Goal: Task Accomplishment & Management: Complete application form

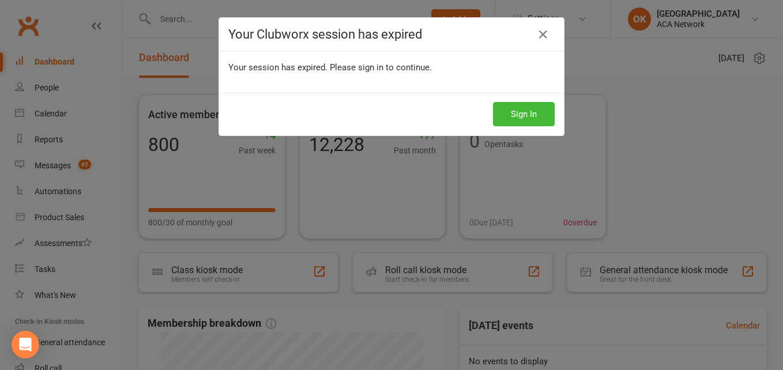
click at [528, 36] on h4 "Your Clubworx session has expired" at bounding box center [391, 34] width 326 height 14
click at [541, 31] on icon at bounding box center [543, 35] width 14 height 14
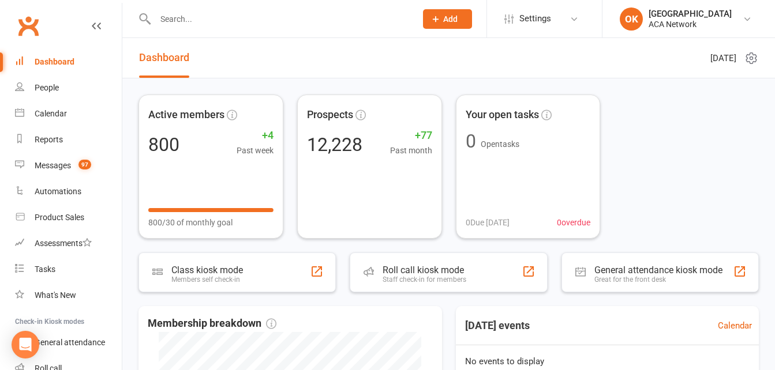
click at [183, 19] on input "text" at bounding box center [280, 19] width 256 height 16
type input "do"
click at [202, 20] on input "text" at bounding box center [280, 19] width 256 height 16
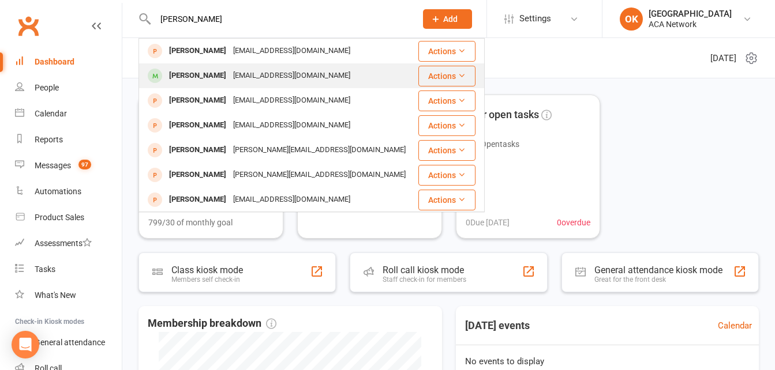
type input "[PERSON_NAME]"
click at [230, 74] on div "[EMAIL_ADDRESS][DOMAIN_NAME]" at bounding box center [292, 75] width 124 height 17
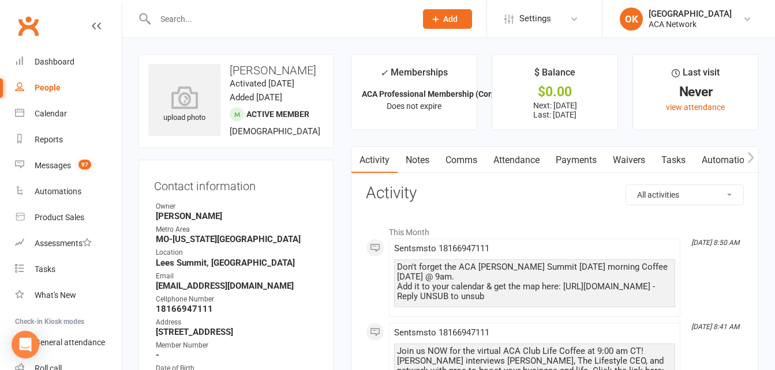
click at [633, 160] on link "Waivers" at bounding box center [629, 160] width 48 height 27
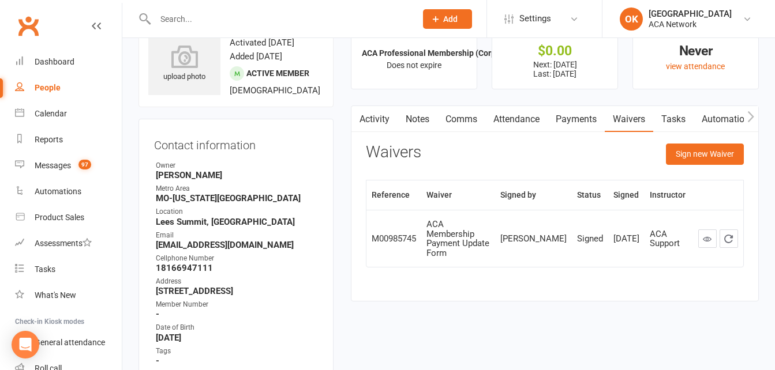
scroll to position [58, 0]
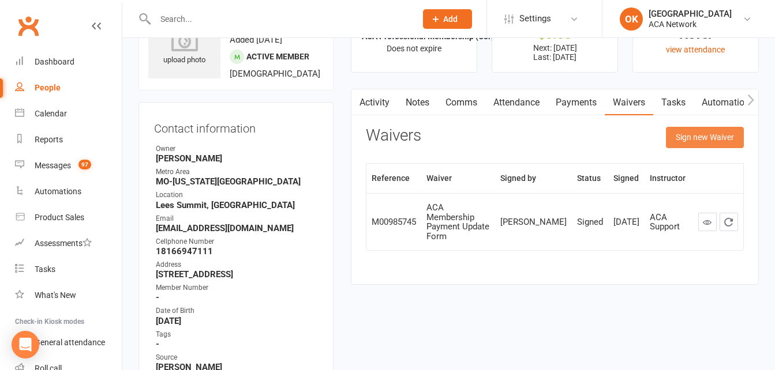
click at [689, 131] on button "Sign new Waiver" at bounding box center [705, 137] width 78 height 21
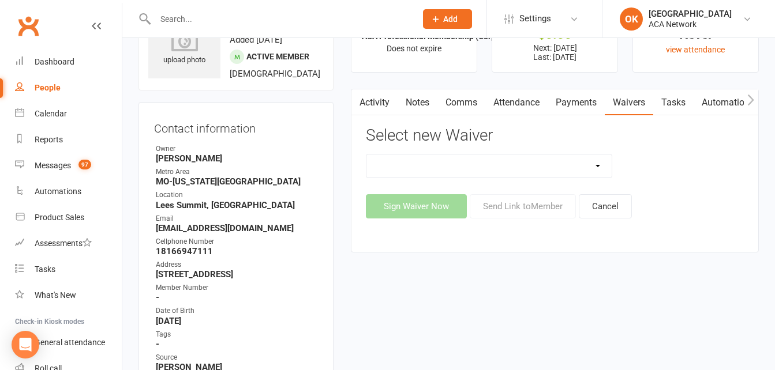
click at [595, 166] on select "ACA Business Club Membership Application ACA Membership Payment Update Form" at bounding box center [488, 166] width 245 height 23
select select "10856"
click at [366, 155] on select "ACA Business Club Membership Application ACA Membership Payment Update Form" at bounding box center [488, 166] width 245 height 23
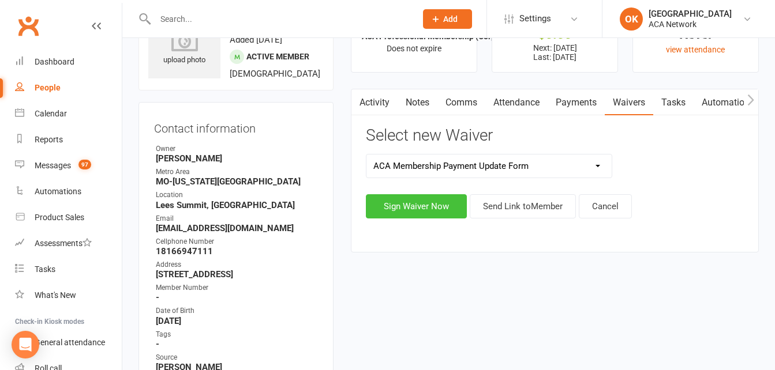
click at [431, 201] on button "Sign Waiver Now" at bounding box center [416, 206] width 101 height 24
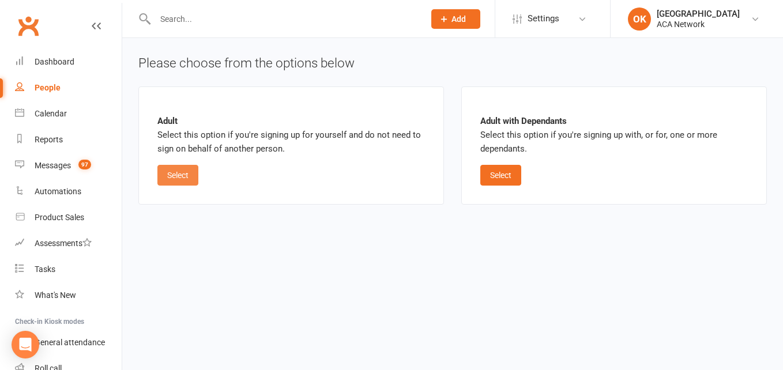
click at [180, 175] on button "Select" at bounding box center [177, 175] width 41 height 21
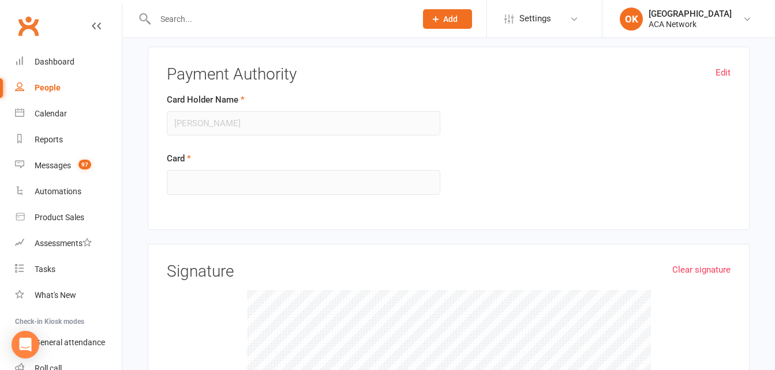
scroll to position [577, 0]
click at [725, 70] on link "Edit" at bounding box center [722, 72] width 15 height 14
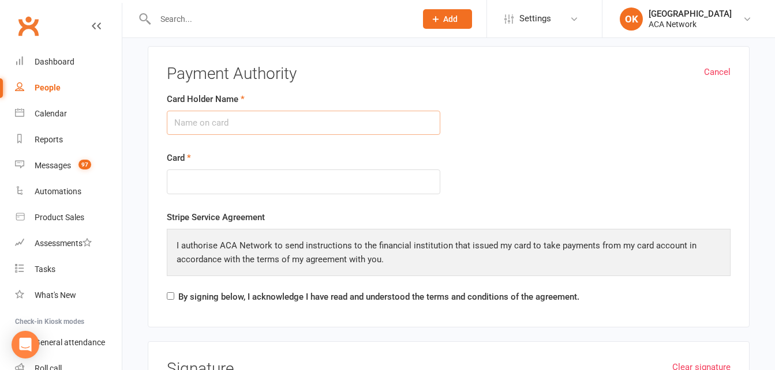
click at [207, 117] on input "Card Holder Name" at bounding box center [303, 123] width 273 height 24
type input "[PERSON_NAME]"
click at [504, 125] on form "Card Holder Name [PERSON_NAME] Card" at bounding box center [448, 151] width 581 height 118
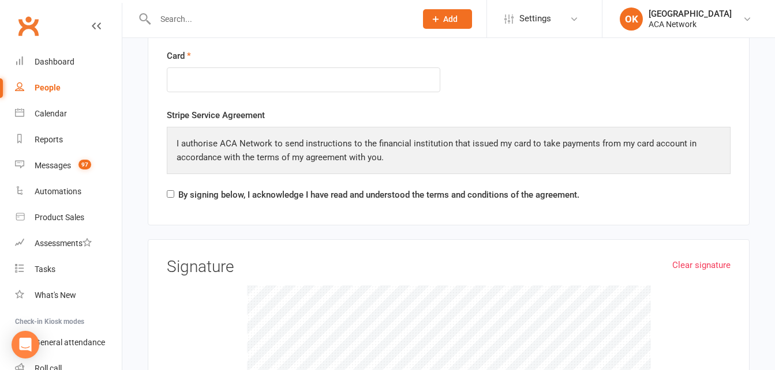
scroll to position [692, 0]
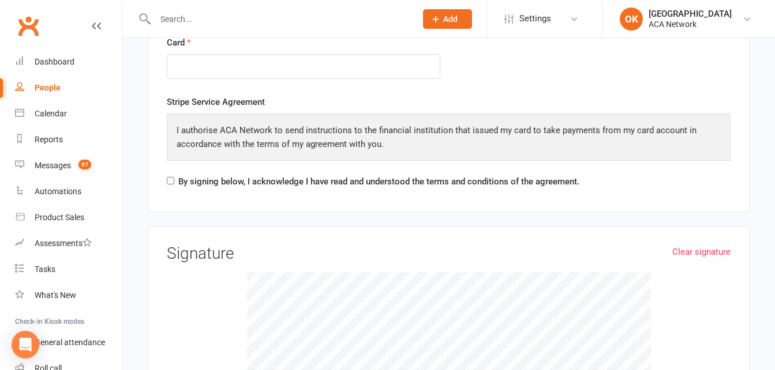
click at [175, 183] on div "By signing below, I acknowledge I have read and understood the terms and condit…" at bounding box center [373, 184] width 412 height 18
drag, startPoint x: 167, startPoint y: 179, endPoint x: 172, endPoint y: 190, distance: 11.6
click at [168, 179] on input "By signing below, I acknowledge I have read and understood the terms and condit…" at bounding box center [170, 180] width 7 height 7
checkbox input "true"
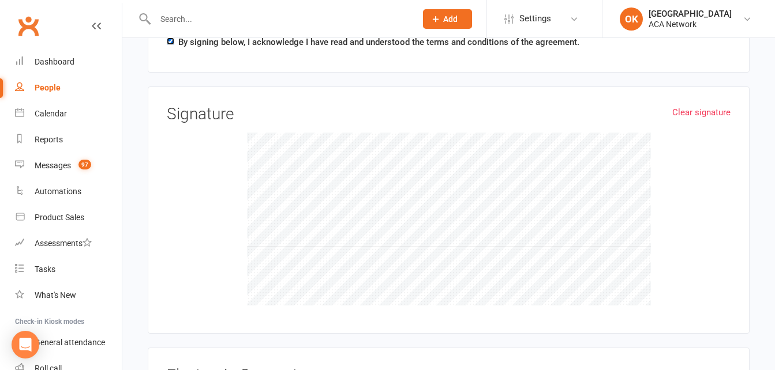
scroll to position [756, 0]
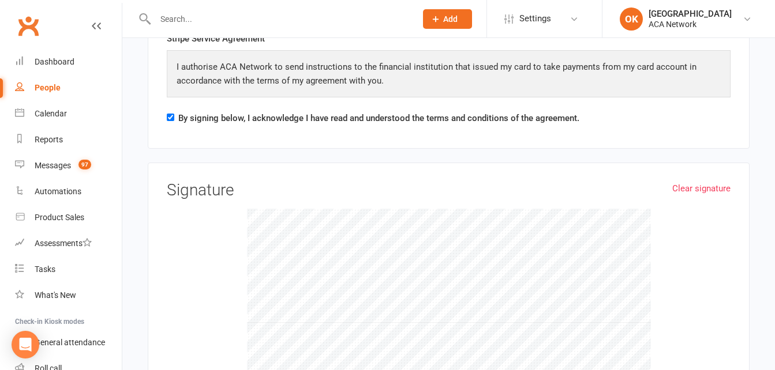
click at [219, 294] on div at bounding box center [449, 295] width 564 height 173
click at [700, 187] on link "Clear signature" at bounding box center [701, 189] width 58 height 14
drag, startPoint x: 235, startPoint y: 226, endPoint x: 242, endPoint y: 221, distance: 8.3
click at [242, 221] on div at bounding box center [449, 295] width 564 height 173
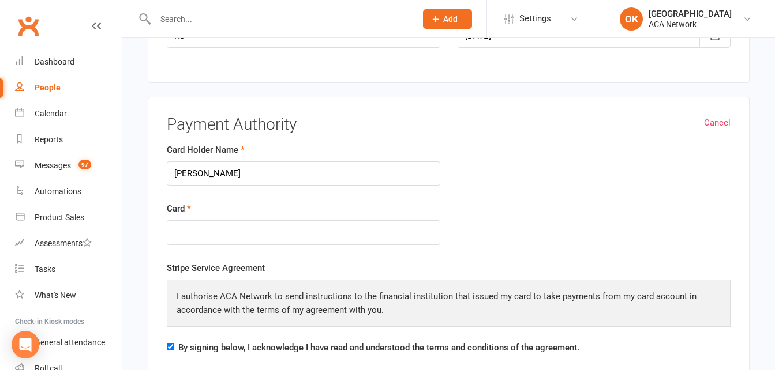
scroll to position [525, 0]
click at [249, 175] on input "[PERSON_NAME]" at bounding box center [303, 175] width 273 height 24
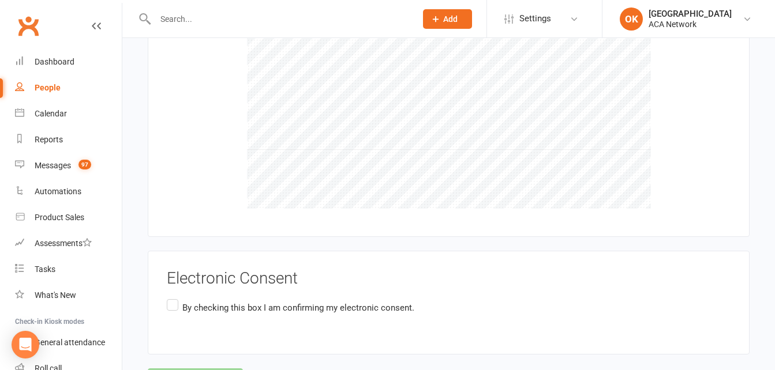
scroll to position [986, 0]
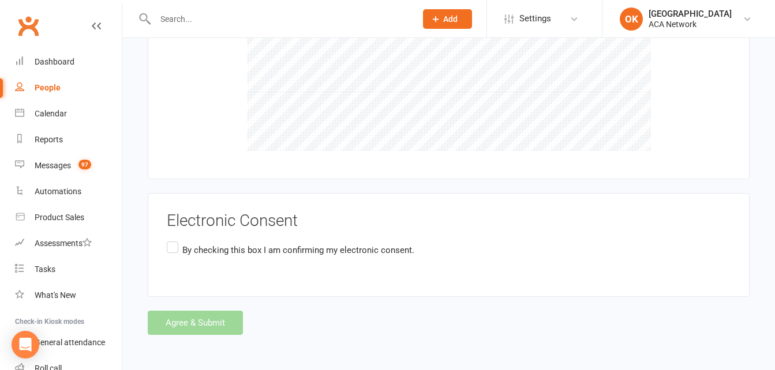
click at [175, 332] on div "Agree & Submit" at bounding box center [449, 323] width 602 height 24
click at [172, 250] on label "By checking this box I am confirming my electronic consent." at bounding box center [290, 250] width 247 height 22
click at [172, 239] on input "By checking this box I am confirming my electronic consent." at bounding box center [170, 239] width 7 height 0
click at [187, 317] on button "Agree & Submit" at bounding box center [195, 323] width 95 height 24
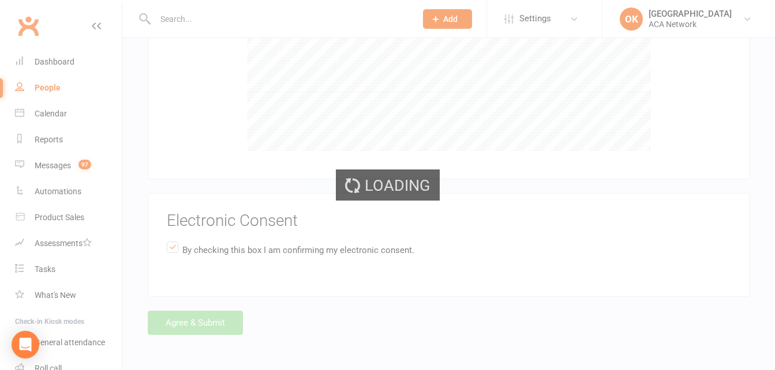
scroll to position [0, 0]
